Goal: Task Accomplishment & Management: Use online tool/utility

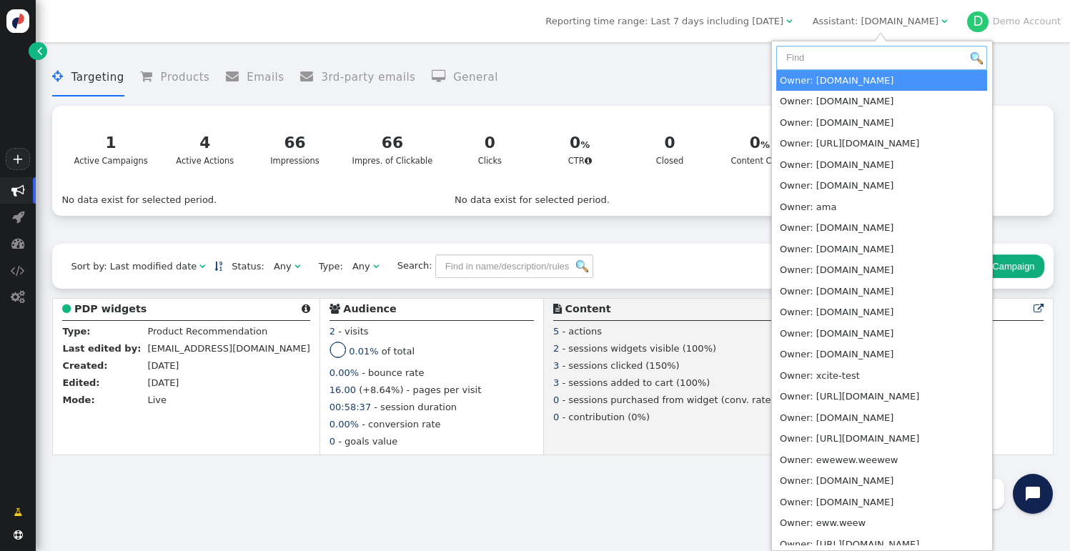
click at [854, 54] on input "text" at bounding box center [881, 58] width 211 height 24
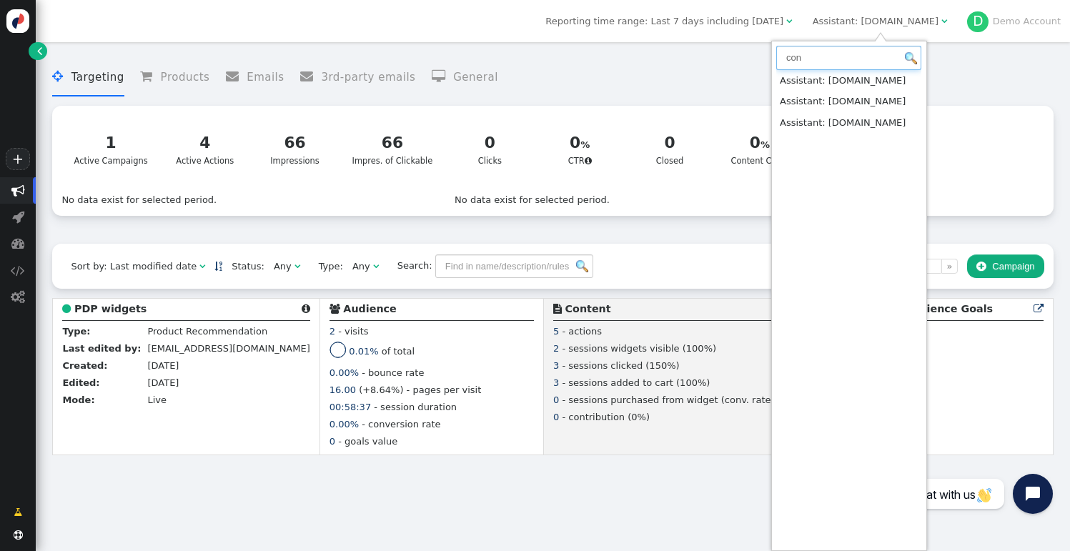
type input "con"
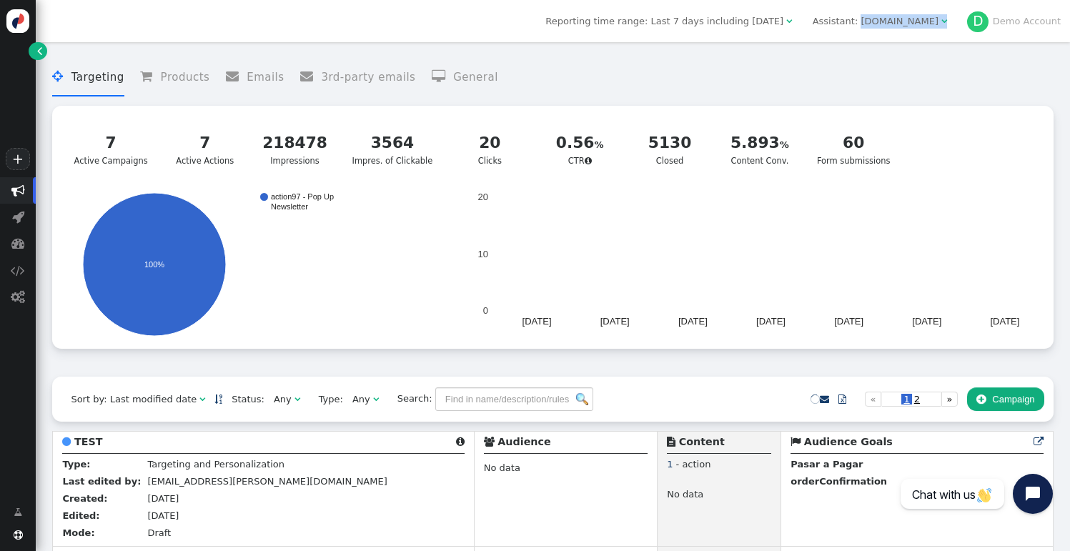
drag, startPoint x: 922, startPoint y: 35, endPoint x: 866, endPoint y: 26, distance: 57.1
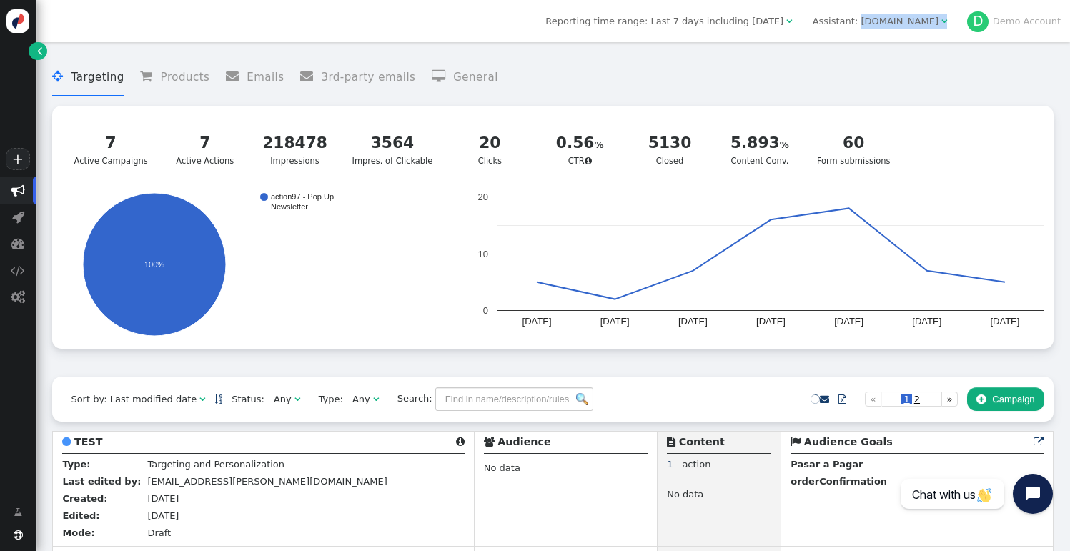
click at [864, 27] on div "Reporting time range: Last 7 days including [DATE]  Assistant: [DOMAIN_NAME] …" at bounding box center [553, 21] width 1034 height 42
copy div "[DOMAIN_NAME] "
